Goal: Connect with others: Find contact information

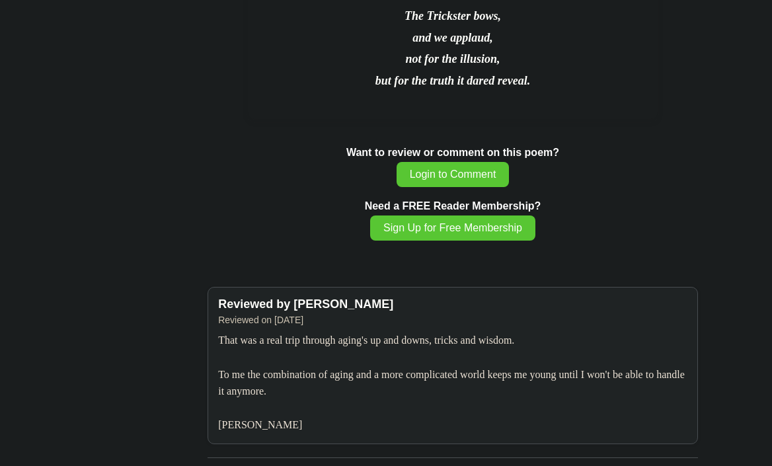
scroll to position [2531, 0]
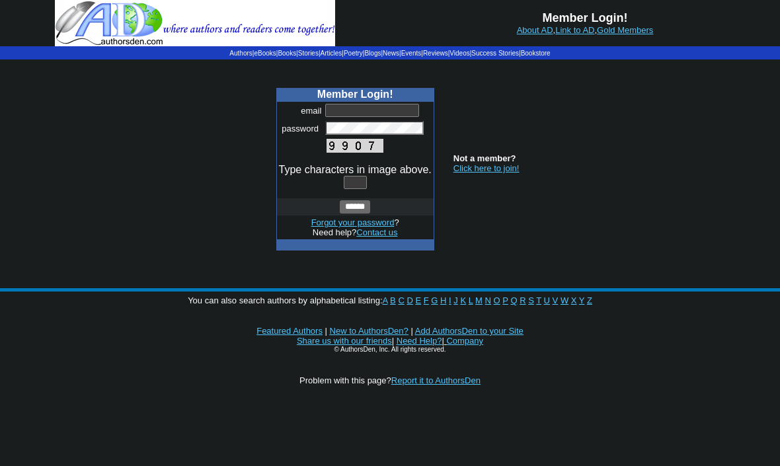
click at [374, 108] on input "text" at bounding box center [372, 110] width 94 height 13
type input "**********"
click at [364, 181] on span at bounding box center [365, 184] width 6 height 11
type input "*"
type input "****"
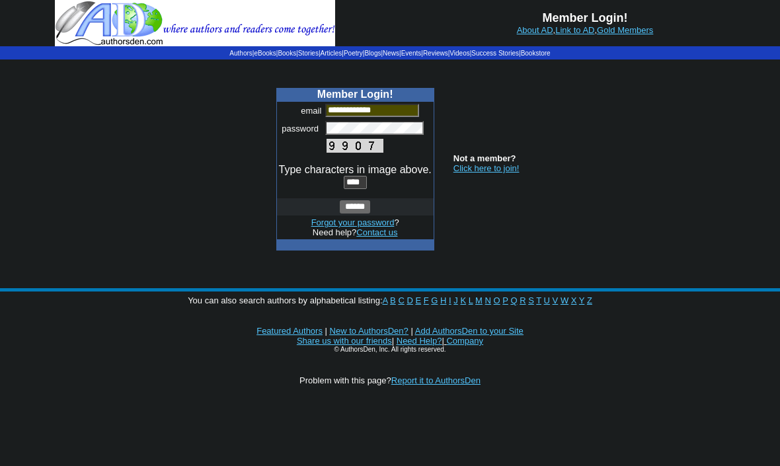
click at [340, 200] on input "******" at bounding box center [355, 206] width 30 height 13
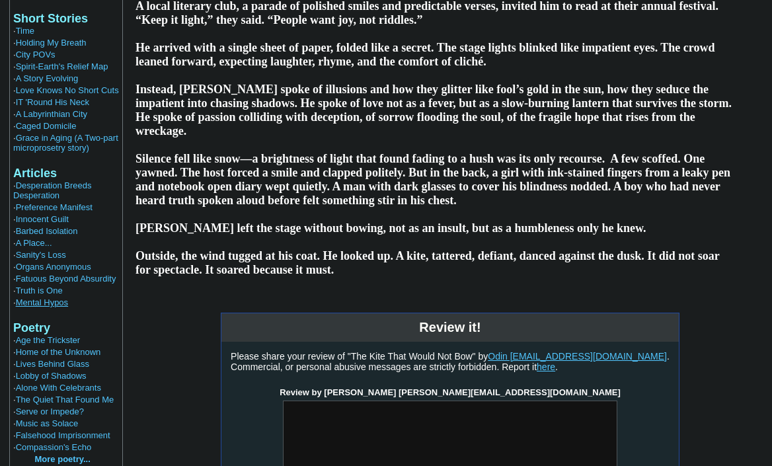
scroll to position [519, 0]
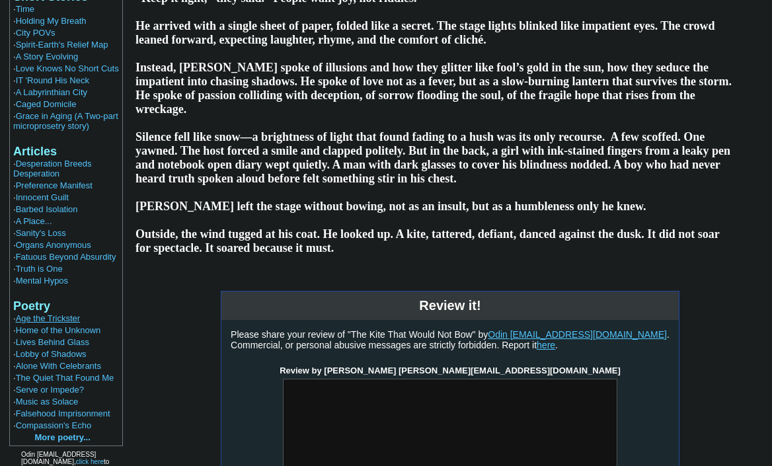
click at [55, 313] on link "Age the Trickster" at bounding box center [48, 318] width 65 height 10
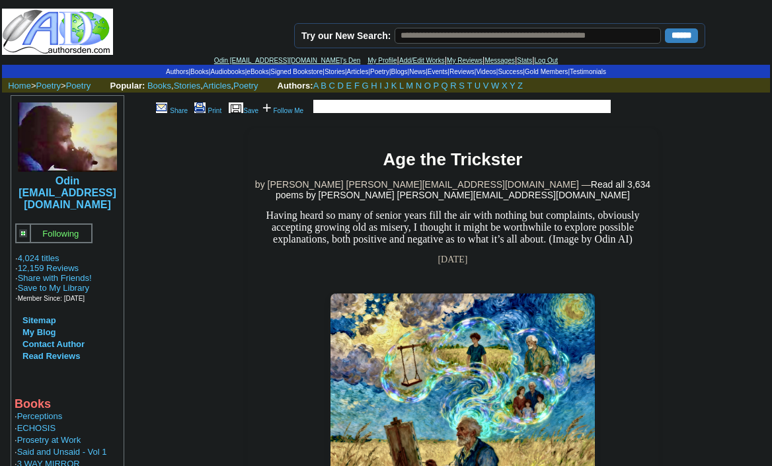
click at [485, 58] on link "Messages" at bounding box center [500, 60] width 30 height 7
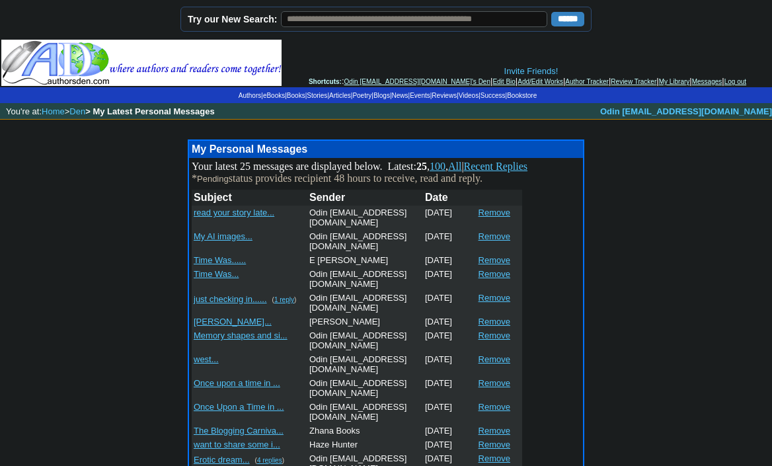
click at [235, 211] on font "read your story late..." at bounding box center [234, 213] width 81 height 10
click at [239, 94] on link "Authors" at bounding box center [250, 95] width 22 height 7
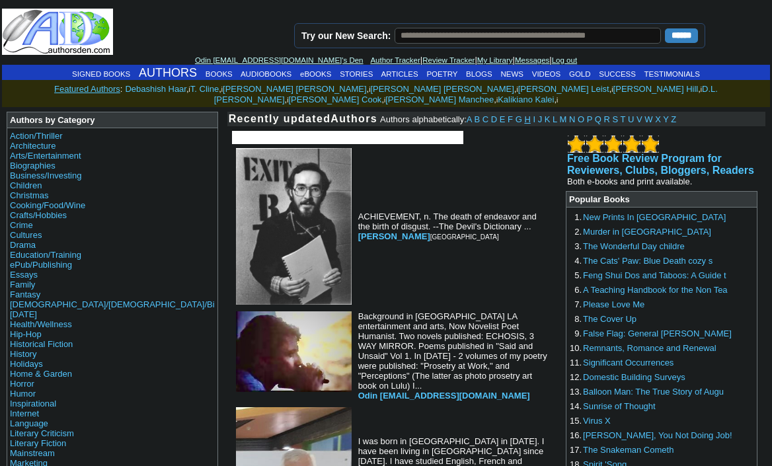
click at [524, 114] on link "H" at bounding box center [527, 119] width 6 height 10
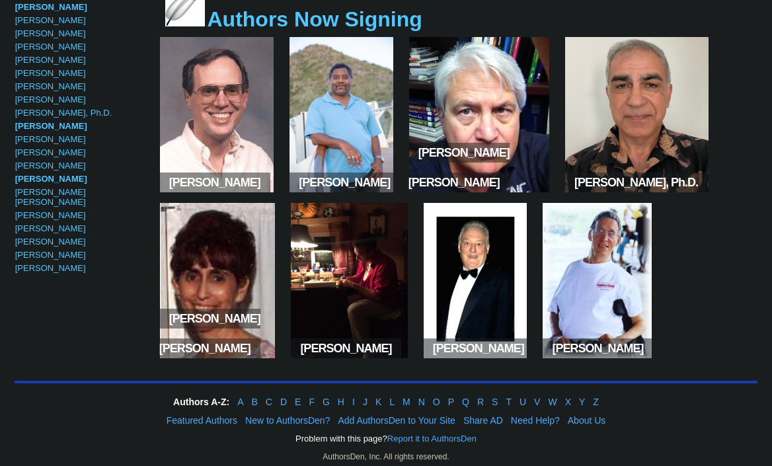
scroll to position [1231, 0]
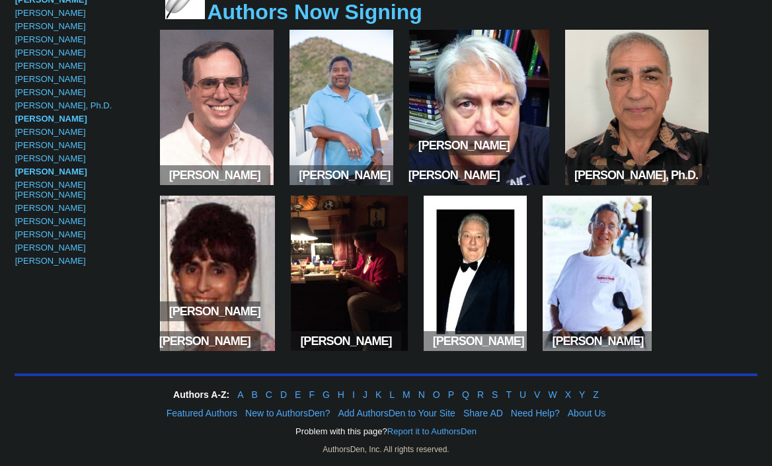
click at [581, 260] on img at bounding box center [597, 273] width 109 height 155
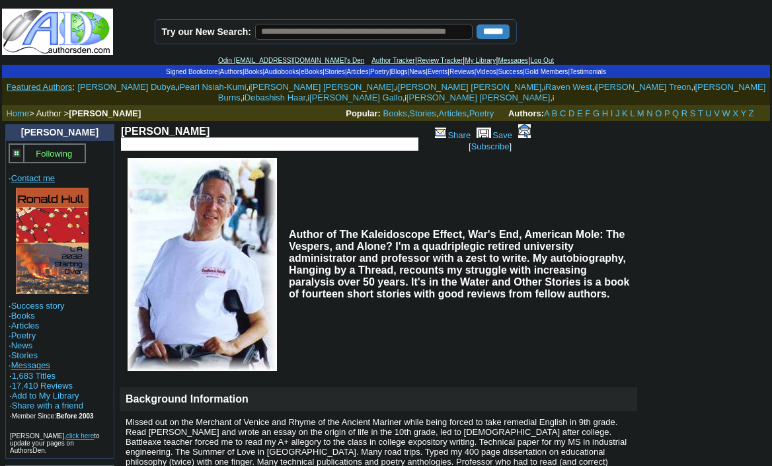
click at [32, 173] on link "Contact me" at bounding box center [33, 178] width 44 height 10
